Goal: Information Seeking & Learning: Learn about a topic

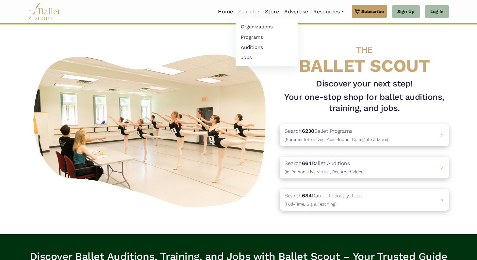
click at [247, 11] on link "Search" at bounding box center [249, 12] width 27 height 14
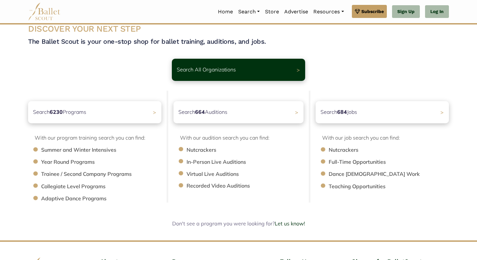
scroll to position [19, 0]
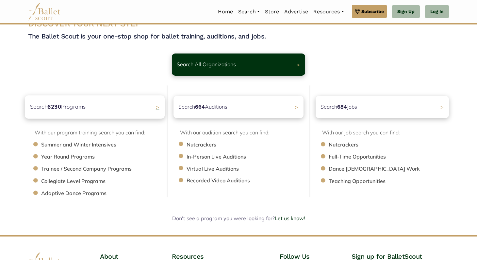
click at [138, 111] on div "Search 6230 Programs >" at bounding box center [95, 106] width 140 height 23
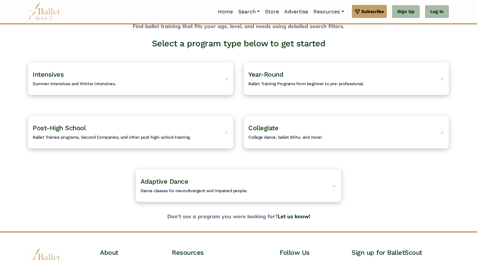
scroll to position [38, 0]
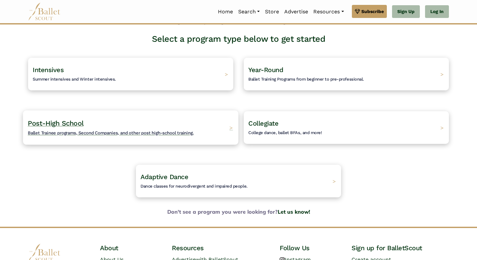
click at [170, 132] on span "Ballet Trainee programs, Second Companies, and other post high-school training." at bounding box center [111, 132] width 166 height 5
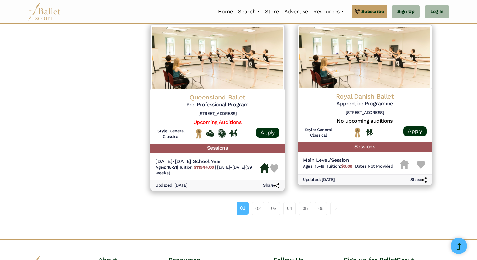
scroll to position [821, 0]
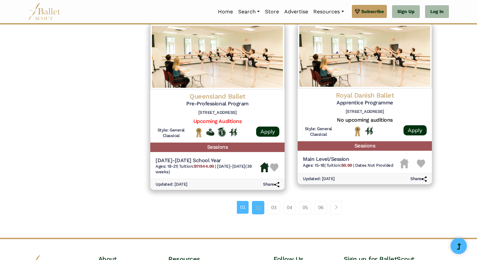
click at [255, 205] on link "02" at bounding box center [258, 207] width 12 height 13
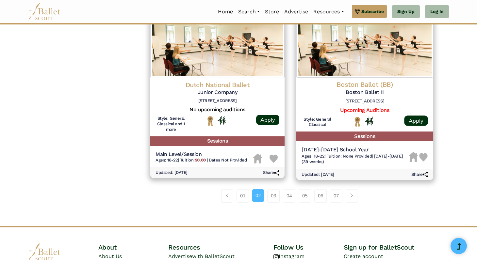
scroll to position [865, 0]
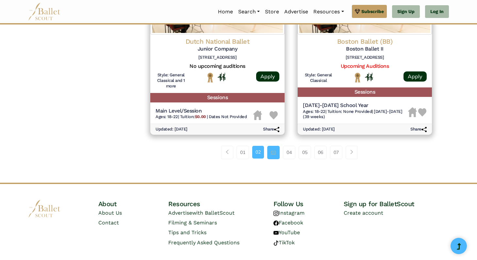
click at [268, 151] on link "03" at bounding box center [273, 152] width 12 height 13
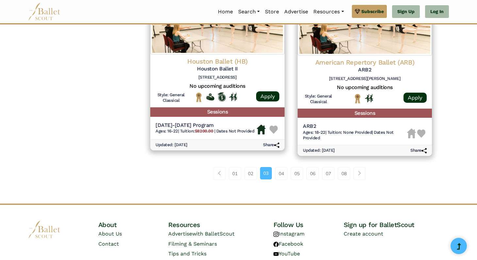
scroll to position [898, 0]
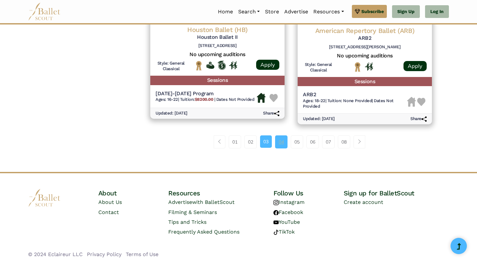
click at [282, 144] on link "04" at bounding box center [281, 142] width 12 height 13
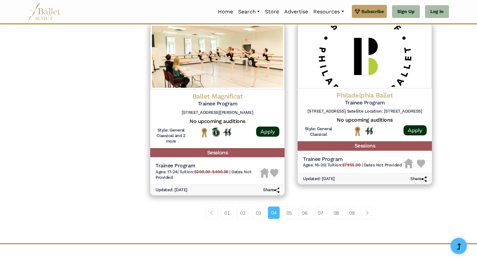
scroll to position [835, 0]
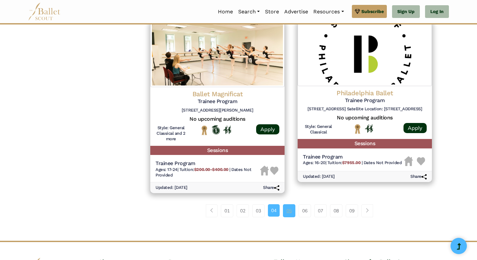
click at [288, 215] on link "05" at bounding box center [289, 211] width 12 height 13
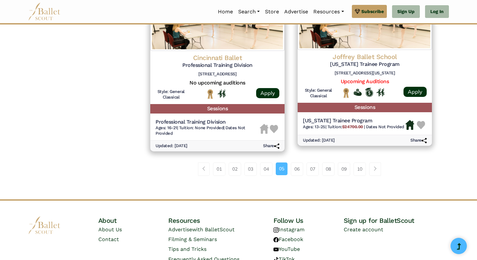
scroll to position [861, 0]
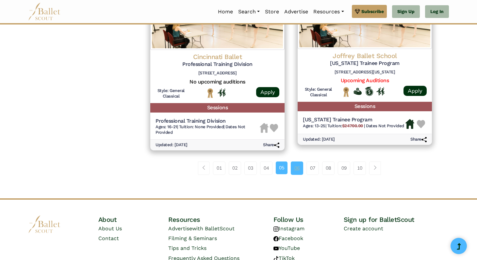
click at [297, 167] on link "06" at bounding box center [297, 168] width 12 height 13
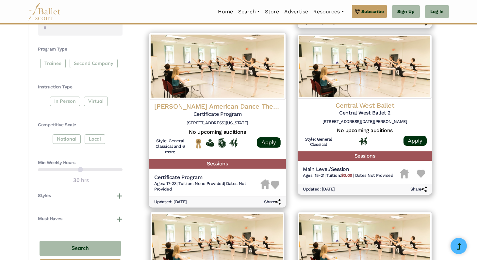
scroll to position [284, 0]
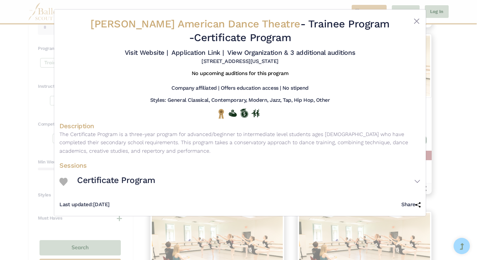
click at [254, 24] on span "[PERSON_NAME] American Dance Theatre" at bounding box center [196, 24] width 210 height 12
click at [421, 19] on div "Alvin Ailey American Dance Theatre - Trainee Program - Certificate Program Visi…" at bounding box center [240, 112] width 372 height 207
click at [417, 20] on button "Close" at bounding box center [417, 21] width 8 height 8
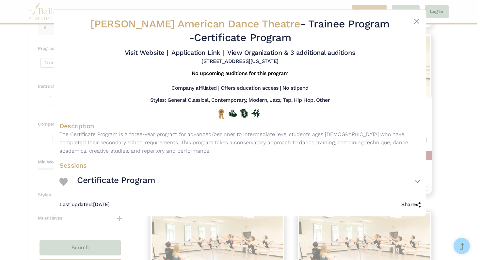
click at [239, 39] on h2 "Alvin Ailey American Dance Theatre - Trainee Program - Certificate Program" at bounding box center [240, 30] width 301 height 27
click at [253, 52] on link "View Organization & 3 additional auditions" at bounding box center [291, 53] width 128 height 8
click at [416, 19] on button "Close" at bounding box center [417, 21] width 8 height 8
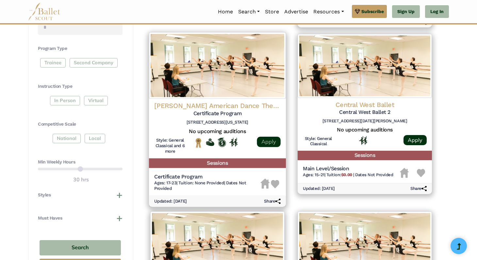
click at [269, 141] on link "Apply" at bounding box center [269, 142] width 24 height 10
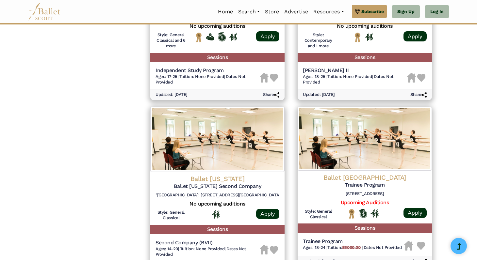
scroll to position [583, 0]
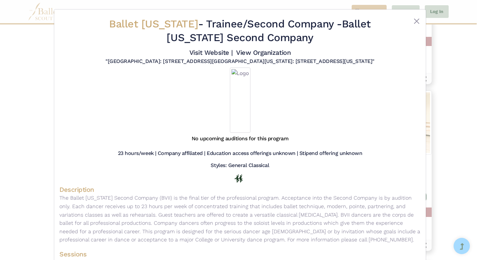
click at [417, 16] on div "Ballet Virginia - Trainee/Second Company - Ballet Virginia Second Company Visit…" at bounding box center [239, 74] width 361 height 118
click at [414, 21] on button "Close" at bounding box center [417, 21] width 8 height 8
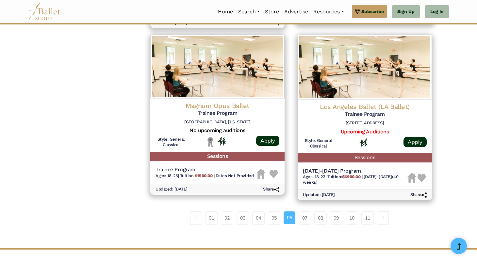
scroll to position [816, 0]
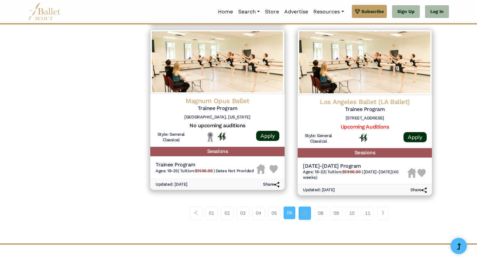
click at [302, 218] on link "07" at bounding box center [305, 213] width 12 height 13
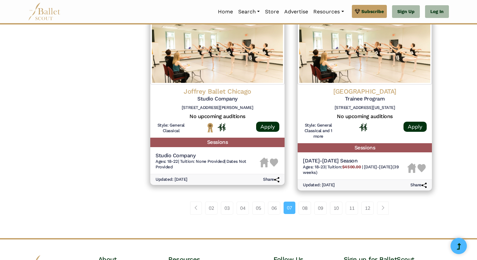
scroll to position [836, 0]
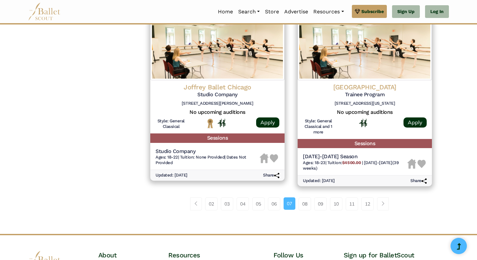
click at [303, 214] on div "02 03 04 05 06 07 08 09 10" at bounding box center [291, 207] width 295 height 34
click at [303, 207] on link "08" at bounding box center [305, 204] width 12 height 13
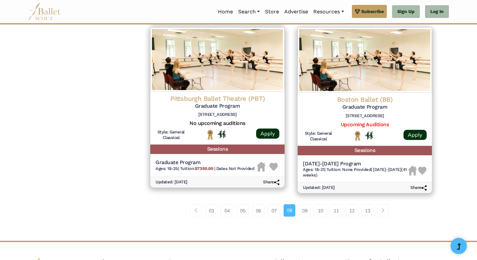
scroll to position [829, 0]
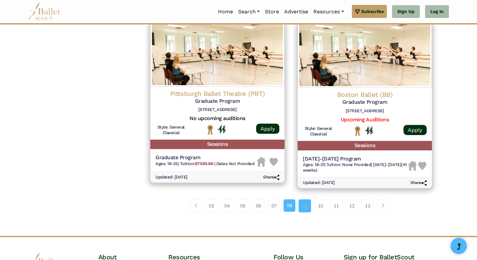
click at [300, 213] on link "09" at bounding box center [305, 206] width 12 height 13
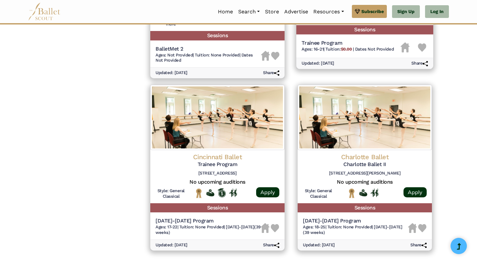
scroll to position [898, 0]
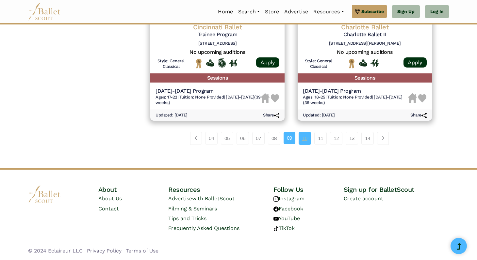
click at [304, 142] on link "10" at bounding box center [305, 138] width 12 height 13
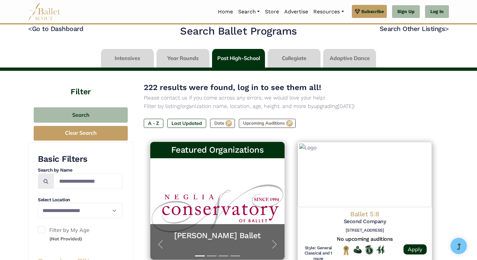
scroll to position [9, 0]
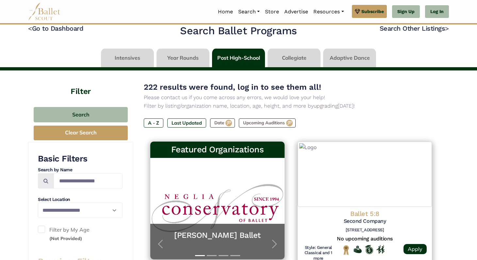
click at [295, 57] on link at bounding box center [294, 58] width 53 height 19
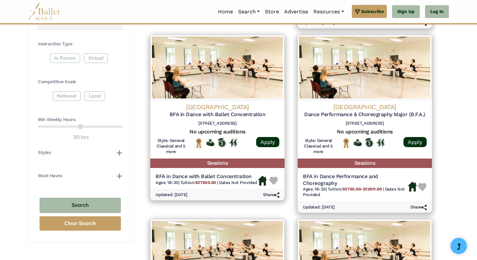
scroll to position [288, 0]
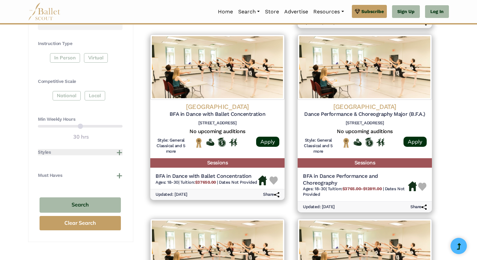
click at [117, 149] on button "Styles" at bounding box center [80, 152] width 85 height 7
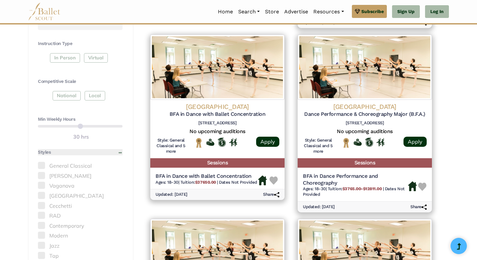
click at [118, 149] on button "Styles" at bounding box center [80, 152] width 85 height 7
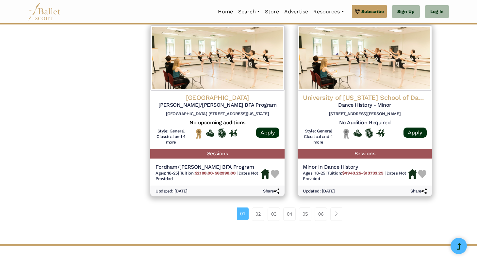
scroll to position [845, 0]
